Goal: Navigation & Orientation: Find specific page/section

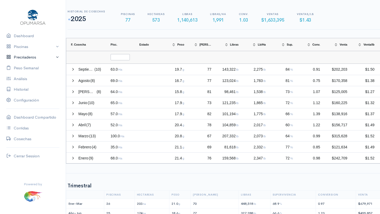
scroll to position [0, 111]
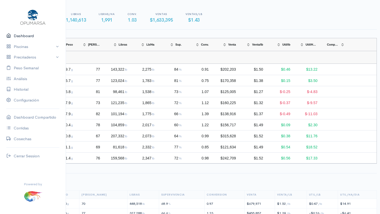
click at [29, 35] on link "Dashboard" at bounding box center [33, 36] width 66 height 11
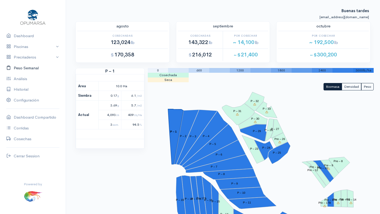
click at [30, 68] on link "Peso Semanal" at bounding box center [33, 68] width 66 height 11
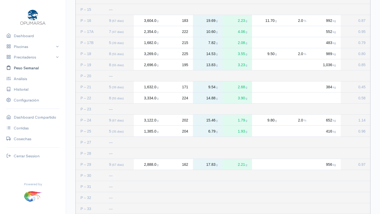
scroll to position [255, 0]
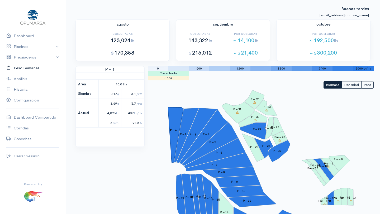
scroll to position [3, 0]
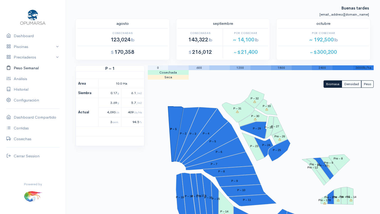
click at [37, 68] on link "Peso Semanal" at bounding box center [33, 68] width 66 height 11
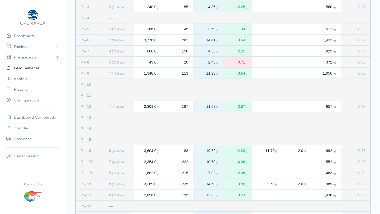
scroll to position [136, 0]
click at [24, 37] on link "Dashboard" at bounding box center [33, 36] width 66 height 11
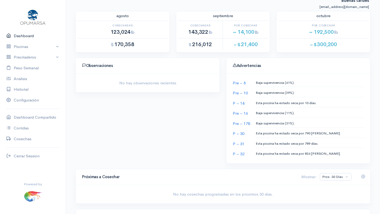
scroll to position [130, 0]
